Goal: Find contact information: Find contact information

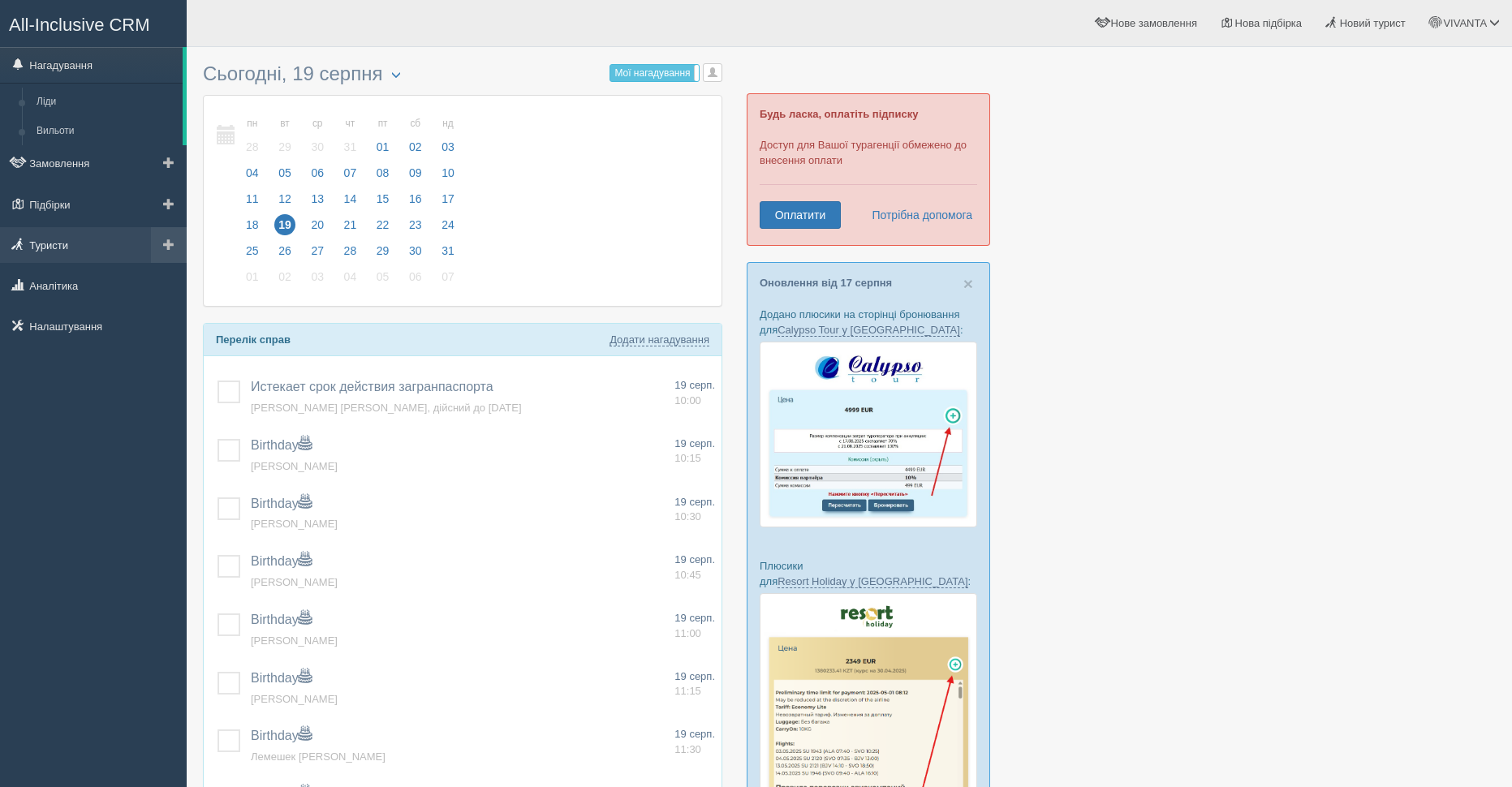
click at [70, 244] on link "Туристи" at bounding box center [93, 244] width 186 height 36
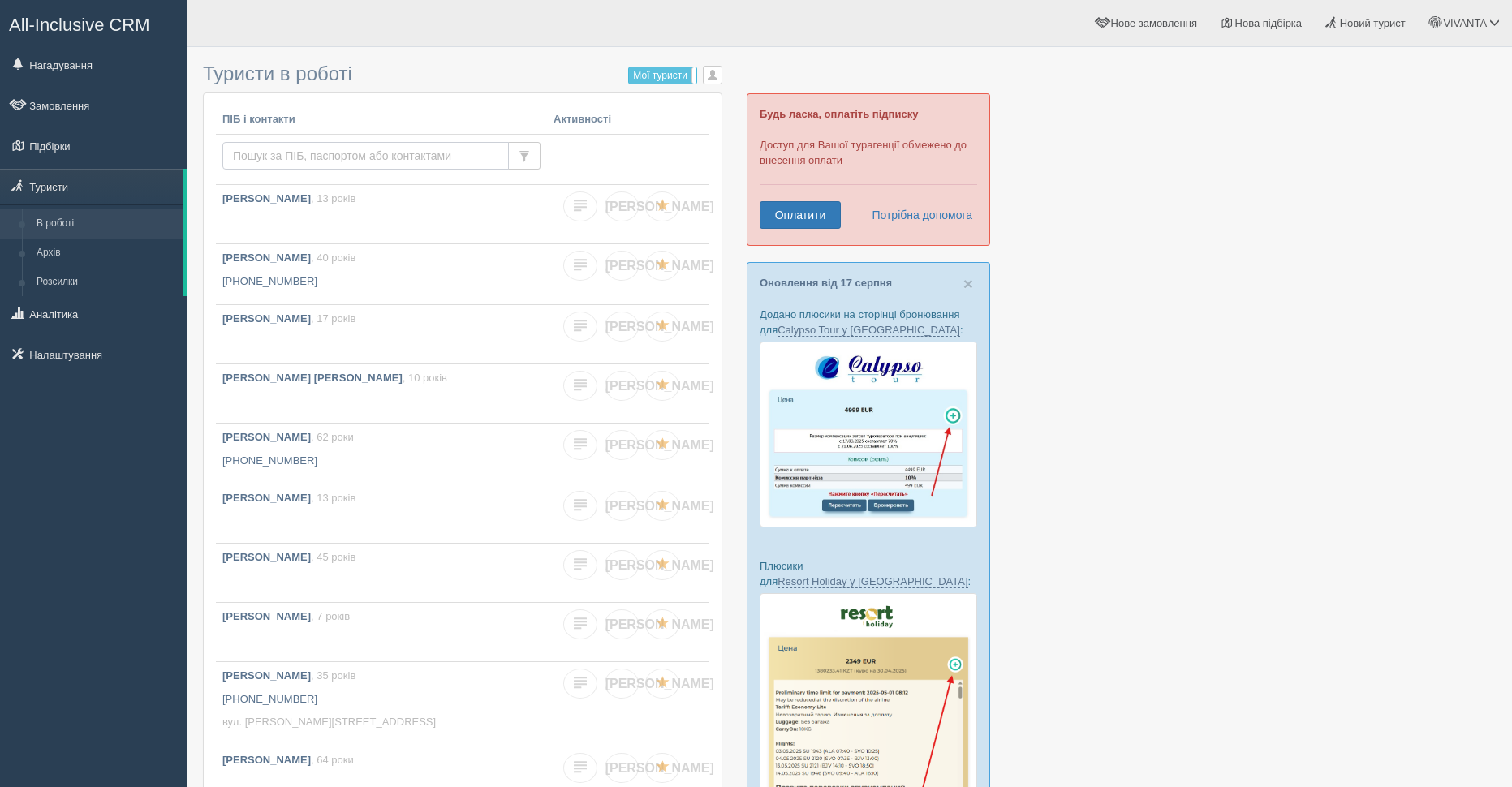
click at [334, 151] on input "text" at bounding box center [365, 156] width 286 height 28
type input "кузьменко"
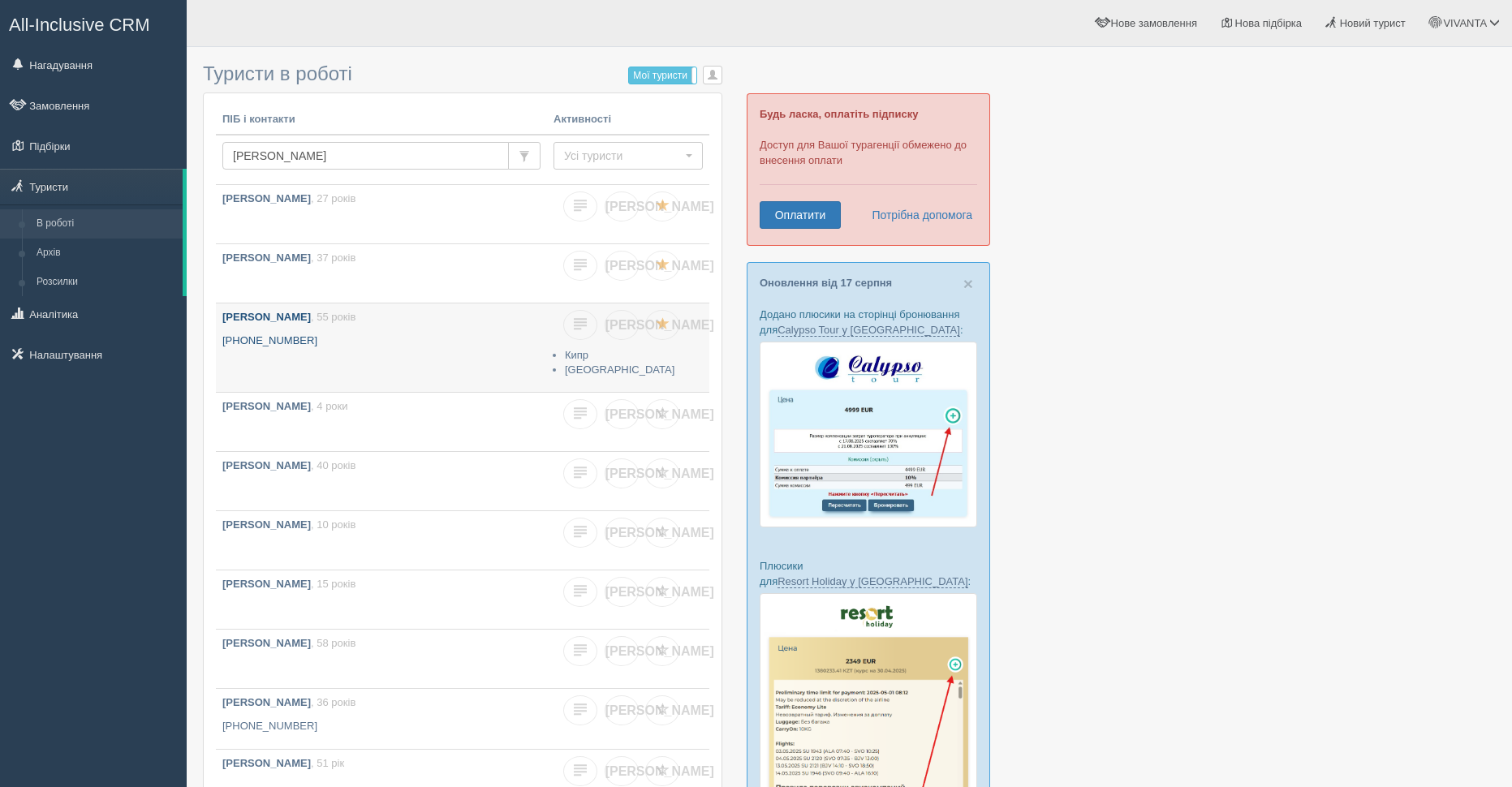
click at [310, 321] on b "[PERSON_NAME]" at bounding box center [266, 316] width 88 height 12
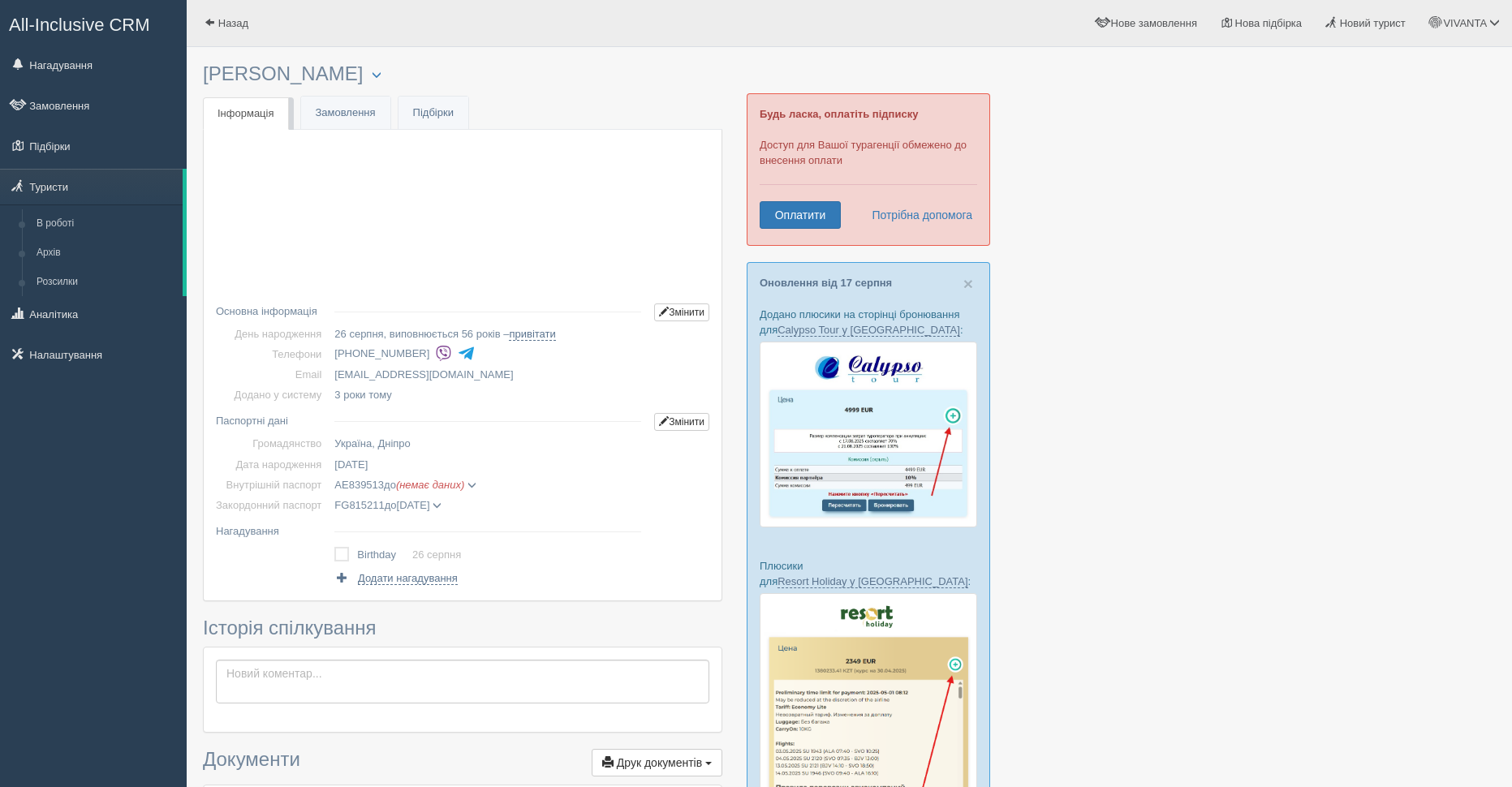
click at [446, 375] on td "[EMAIL_ADDRESS][DOMAIN_NAME]" at bounding box center [487, 374] width 320 height 20
drag, startPoint x: 451, startPoint y: 377, endPoint x: 335, endPoint y: 379, distance: 116.0
click at [335, 379] on td "[EMAIL_ADDRESS][DOMAIN_NAME]" at bounding box center [487, 374] width 320 height 20
copy td "[EMAIL_ADDRESS][DOMAIN_NAME]"
